Goal: Information Seeking & Learning: Learn about a topic

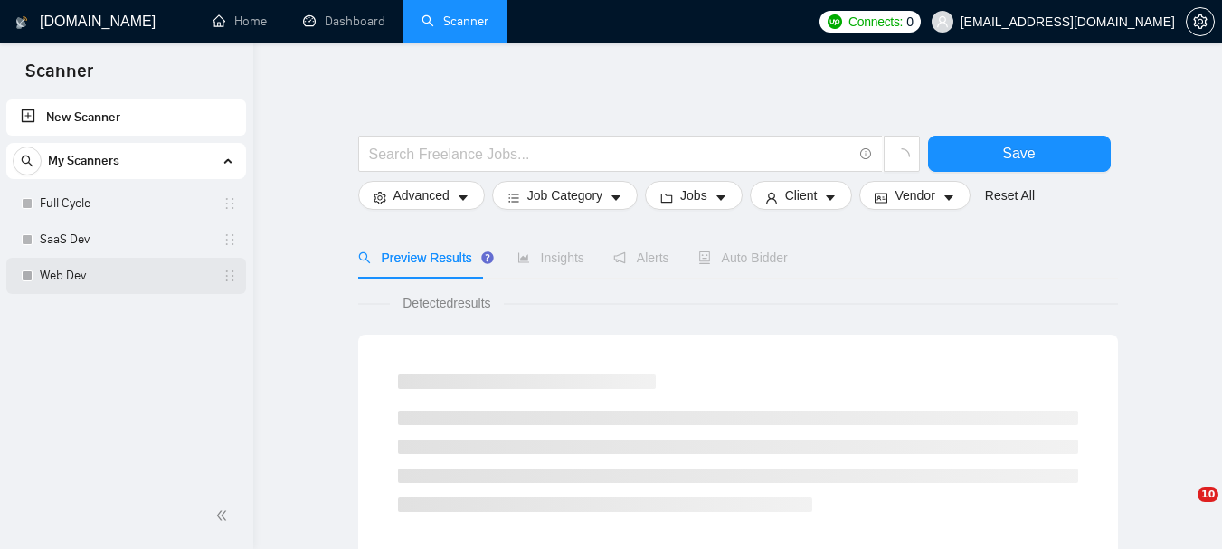
click at [77, 272] on link "Web Dev" at bounding box center [126, 276] width 172 height 36
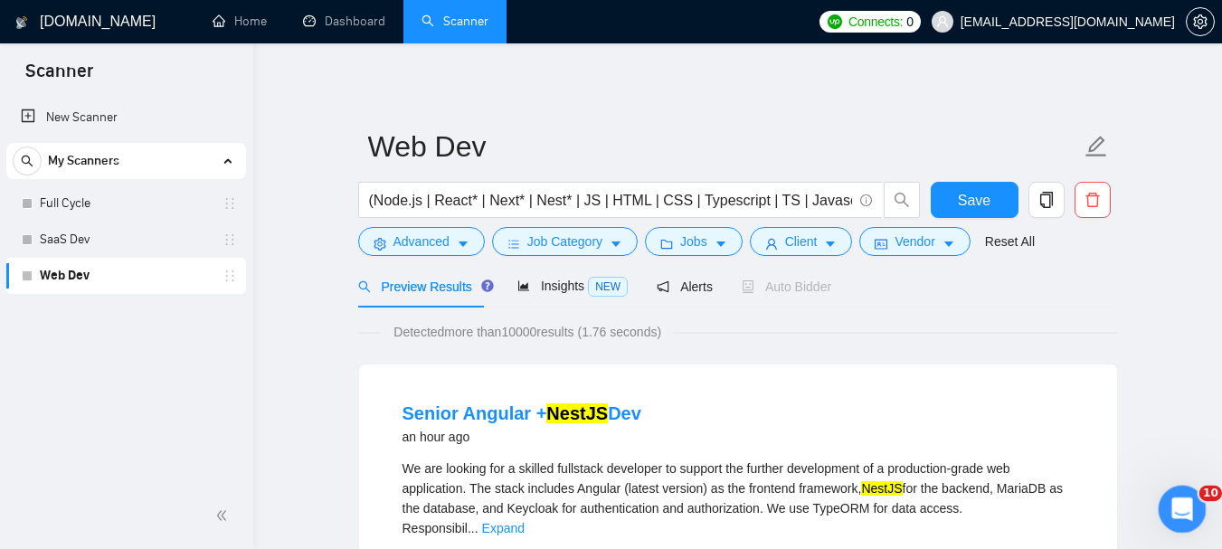
click at [1196, 509] on div "Open Intercom Messenger" at bounding box center [1180, 507] width 60 height 60
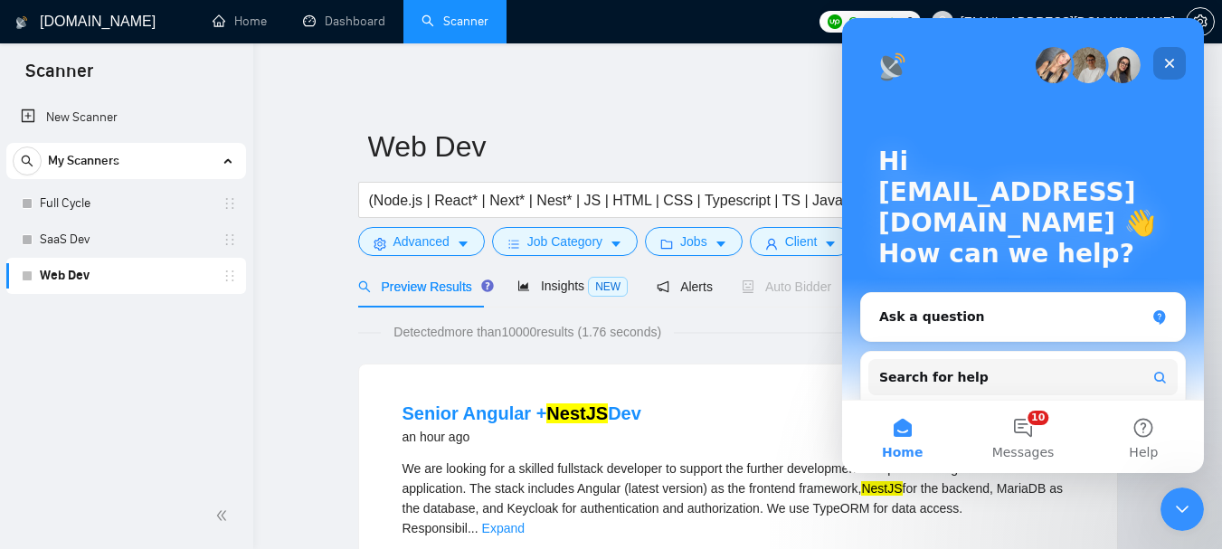
click at [1168, 60] on icon "Close" at bounding box center [1169, 63] width 14 height 14
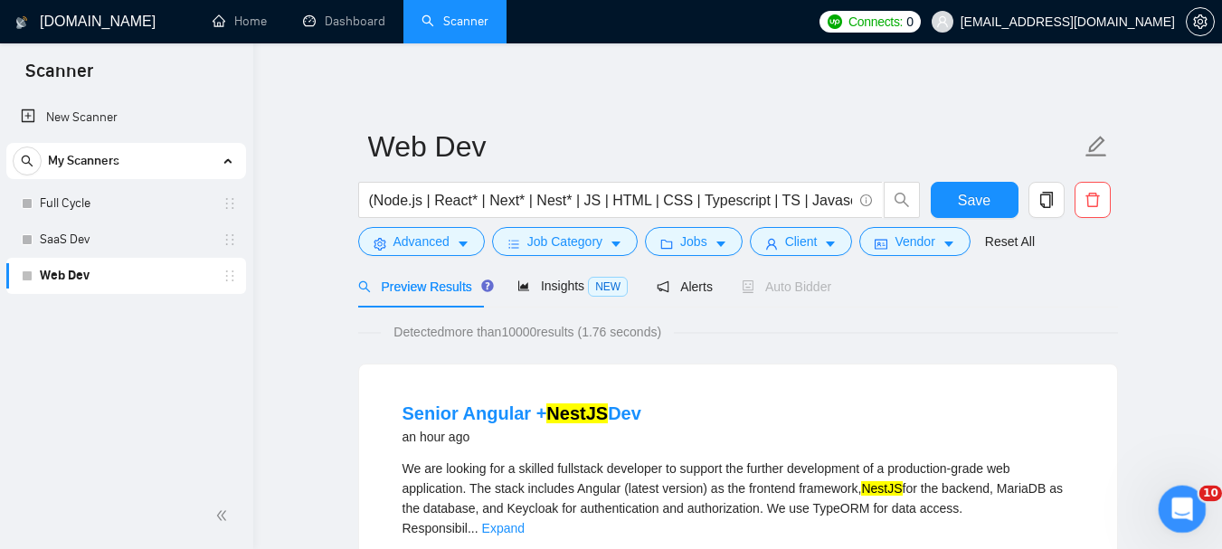
click at [1177, 510] on icon "Open Intercom Messenger" at bounding box center [1180, 507] width 30 height 30
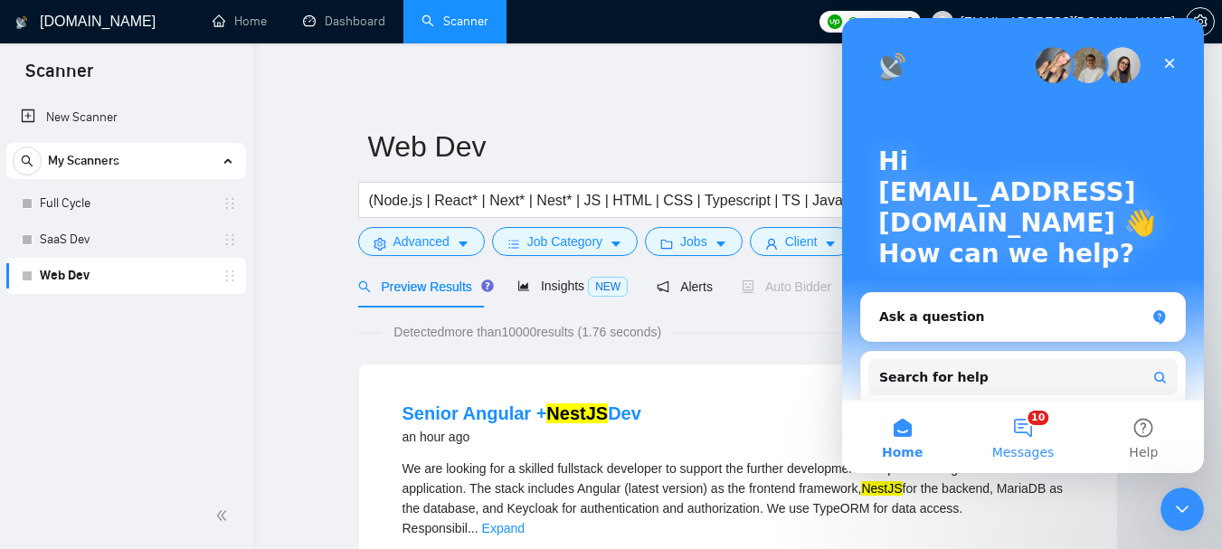
click at [1032, 440] on button "10 Messages" at bounding box center [1023, 437] width 120 height 72
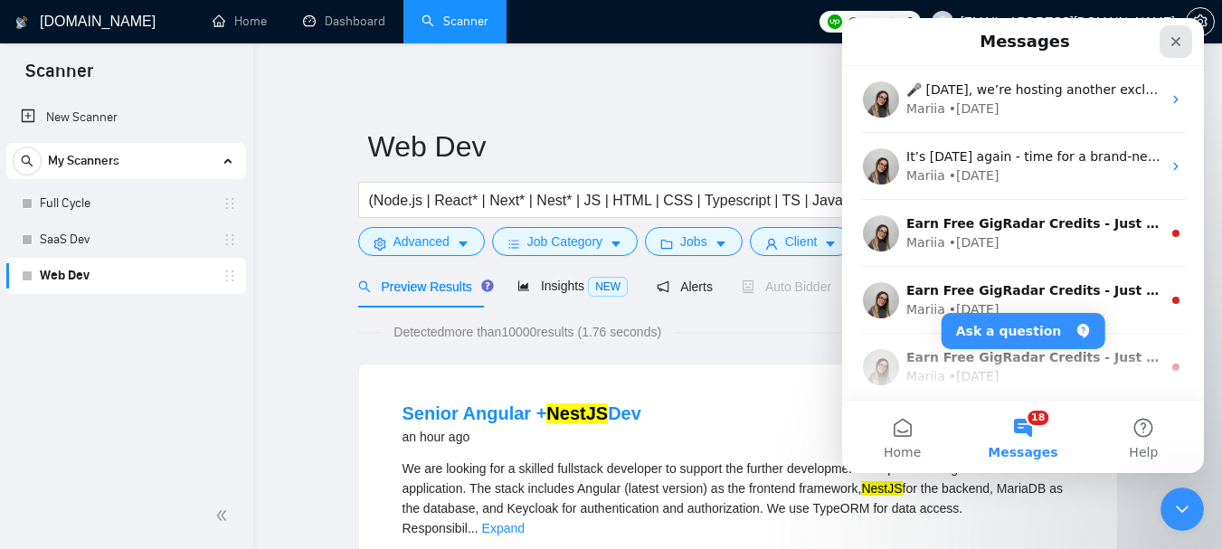
click at [1174, 44] on icon "Close" at bounding box center [1177, 42] width 10 height 10
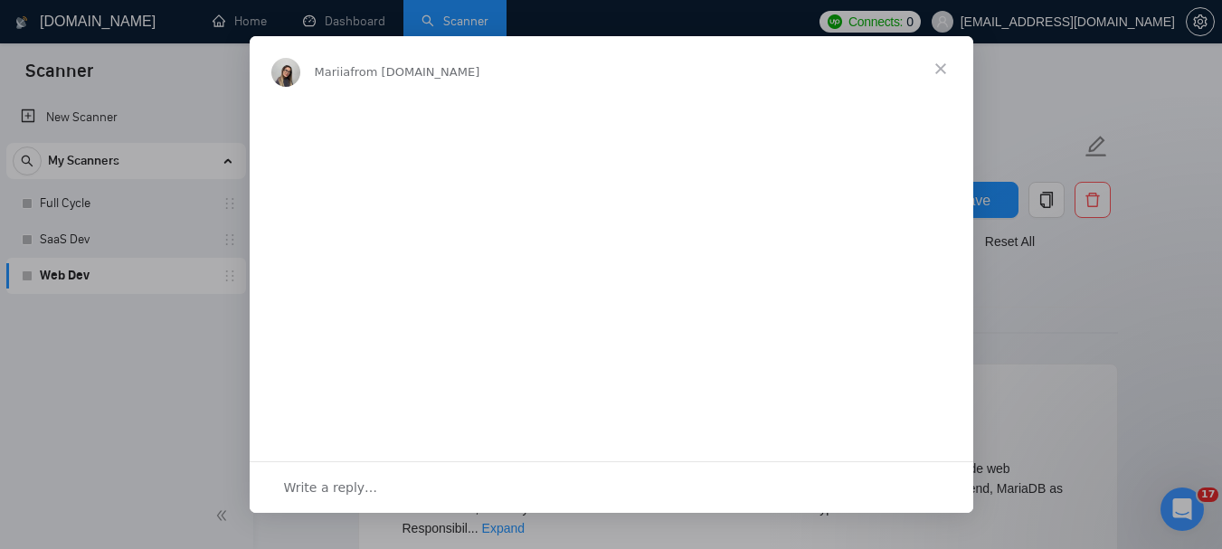
click at [944, 70] on span "Close" at bounding box center [940, 68] width 65 height 65
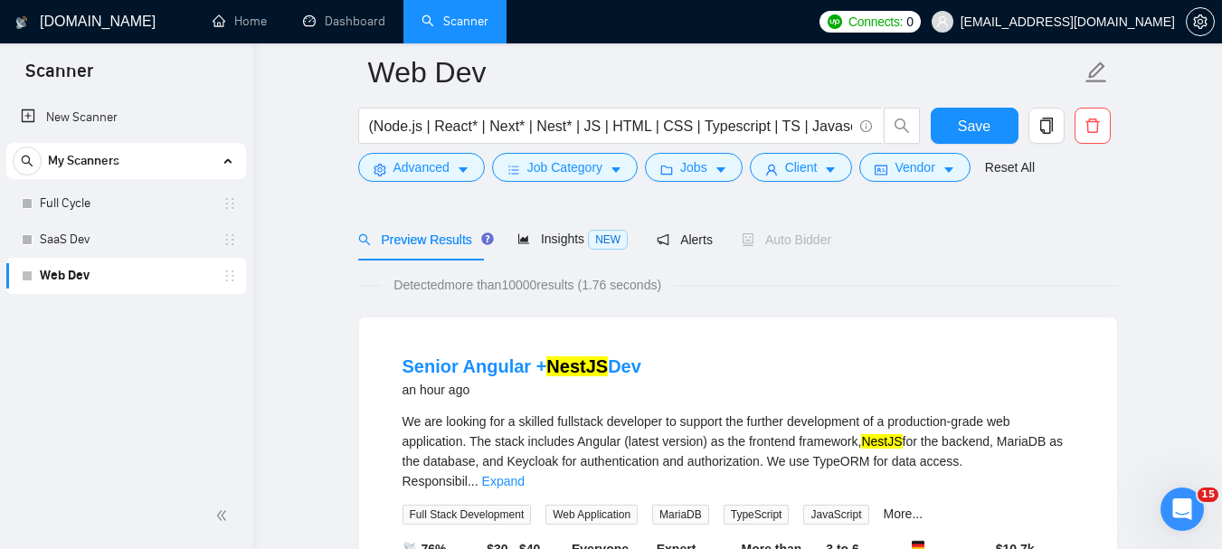
scroll to position [181, 0]
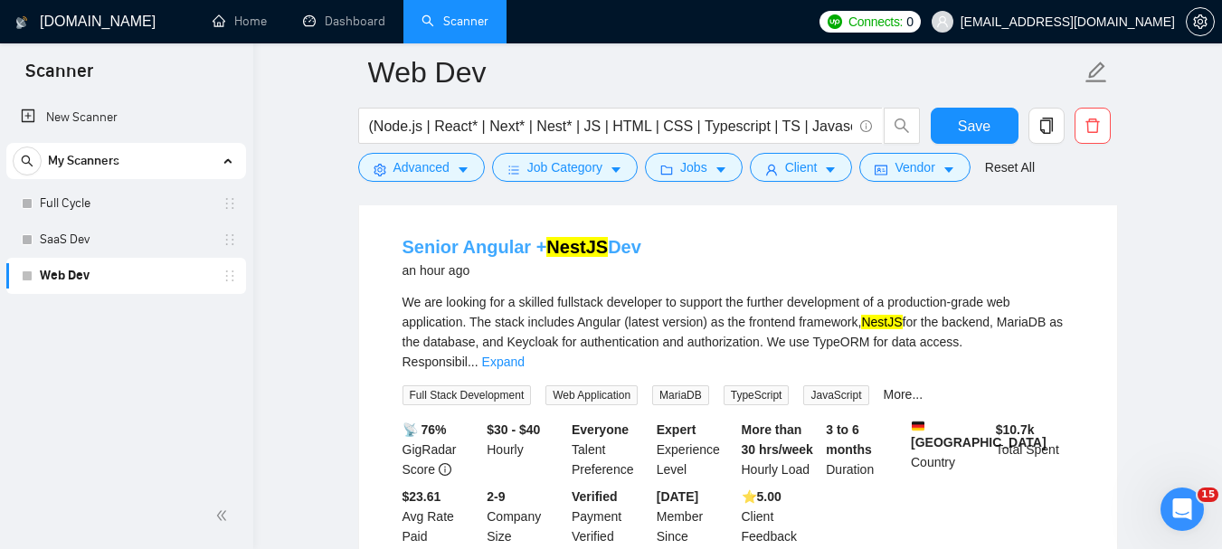
click at [493, 240] on link "Senior Angular + NestJS Dev" at bounding box center [522, 247] width 239 height 20
